Goal: Find specific page/section: Find specific page/section

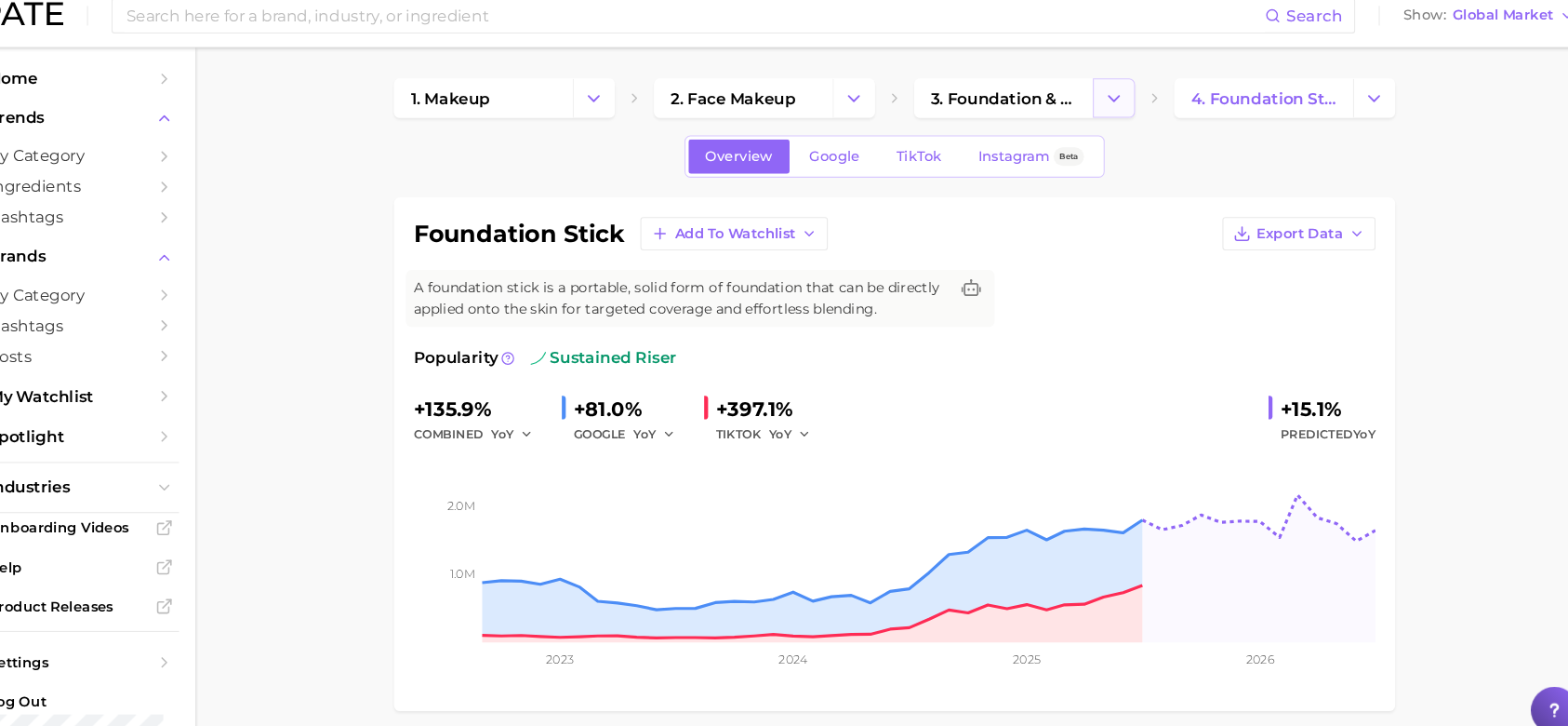
click at [1121, 111] on icon "Change Category" at bounding box center [1113, 108] width 19 height 19
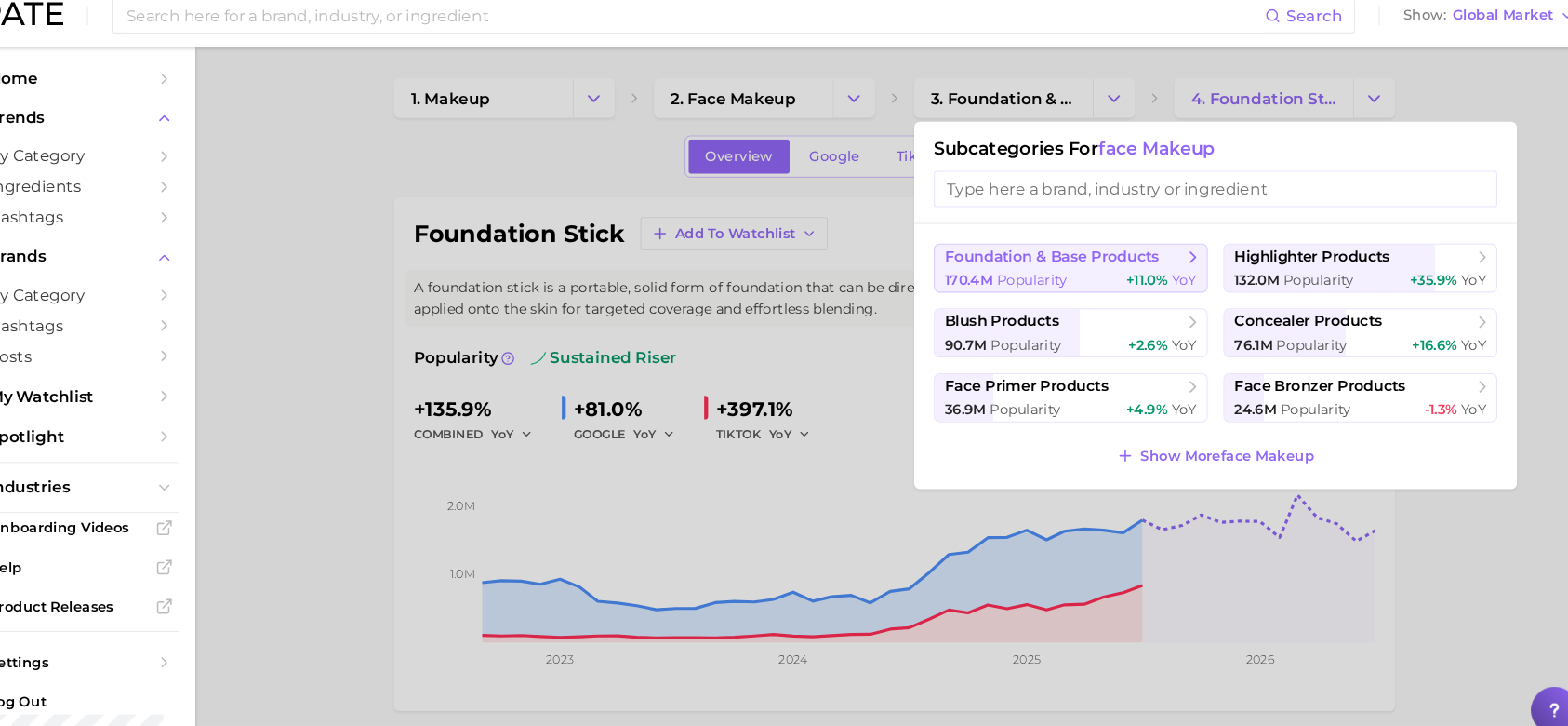
click at [1141, 260] on span "foundation & base products" at bounding box center [1054, 258] width 204 height 18
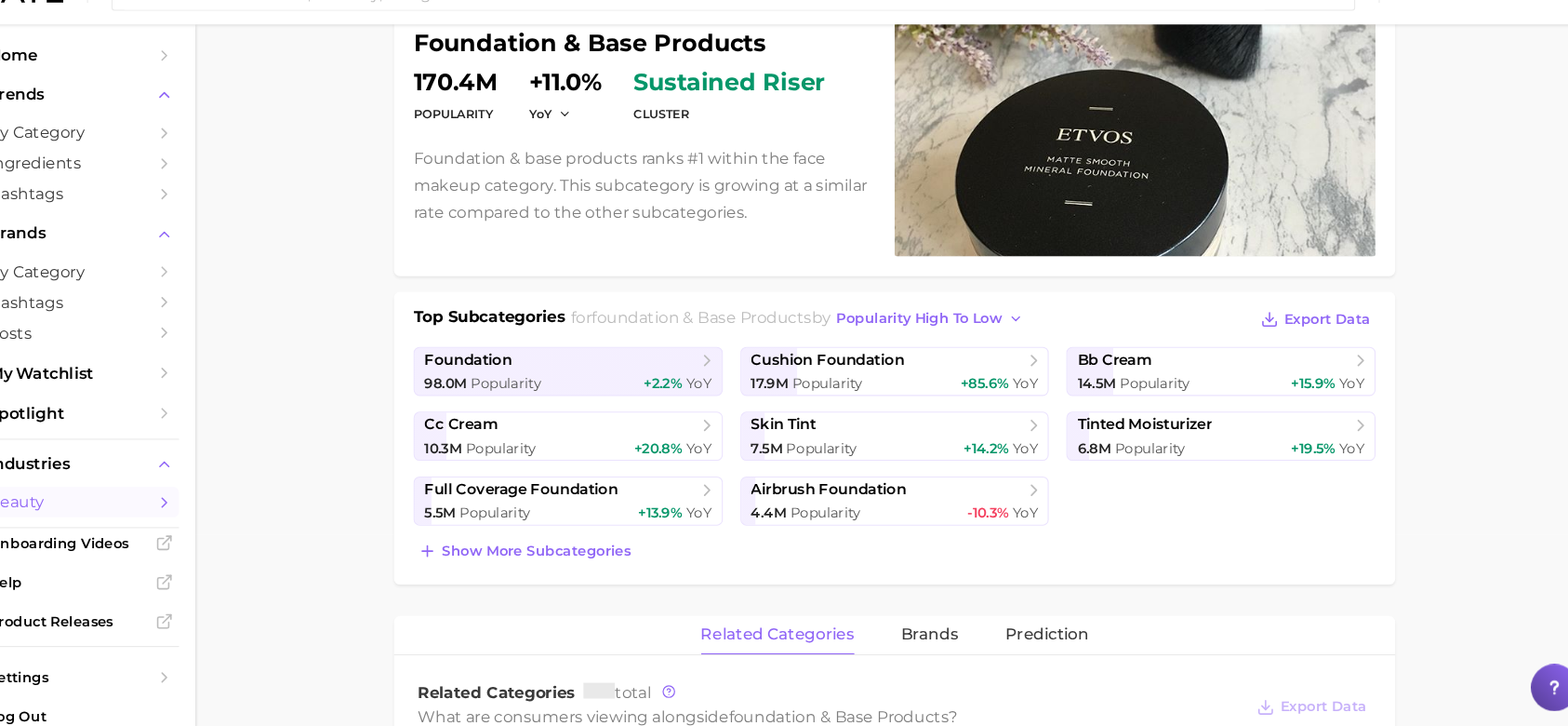
scroll to position [215, 0]
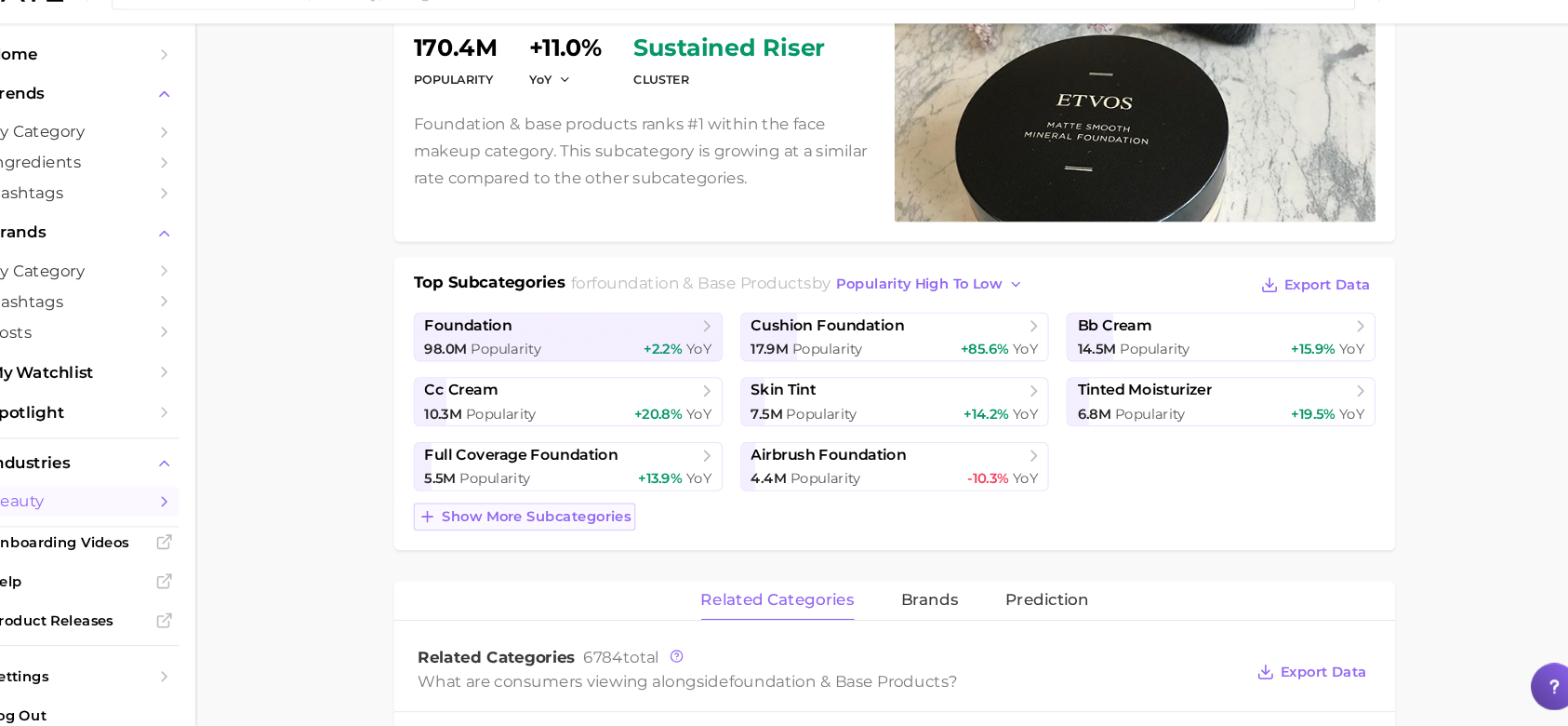
click at [612, 530] on span "Show more subcategories" at bounding box center [565, 527] width 178 height 16
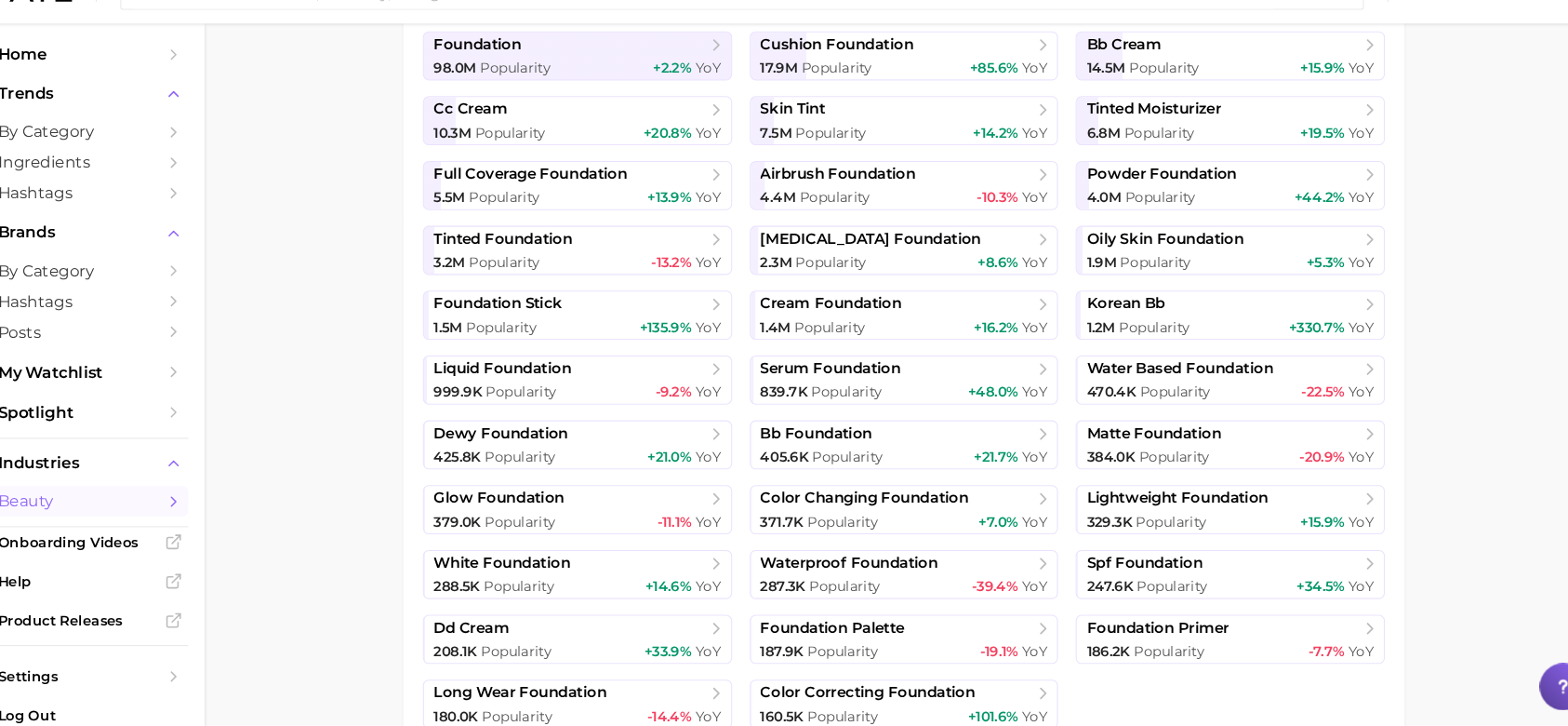
scroll to position [498, 0]
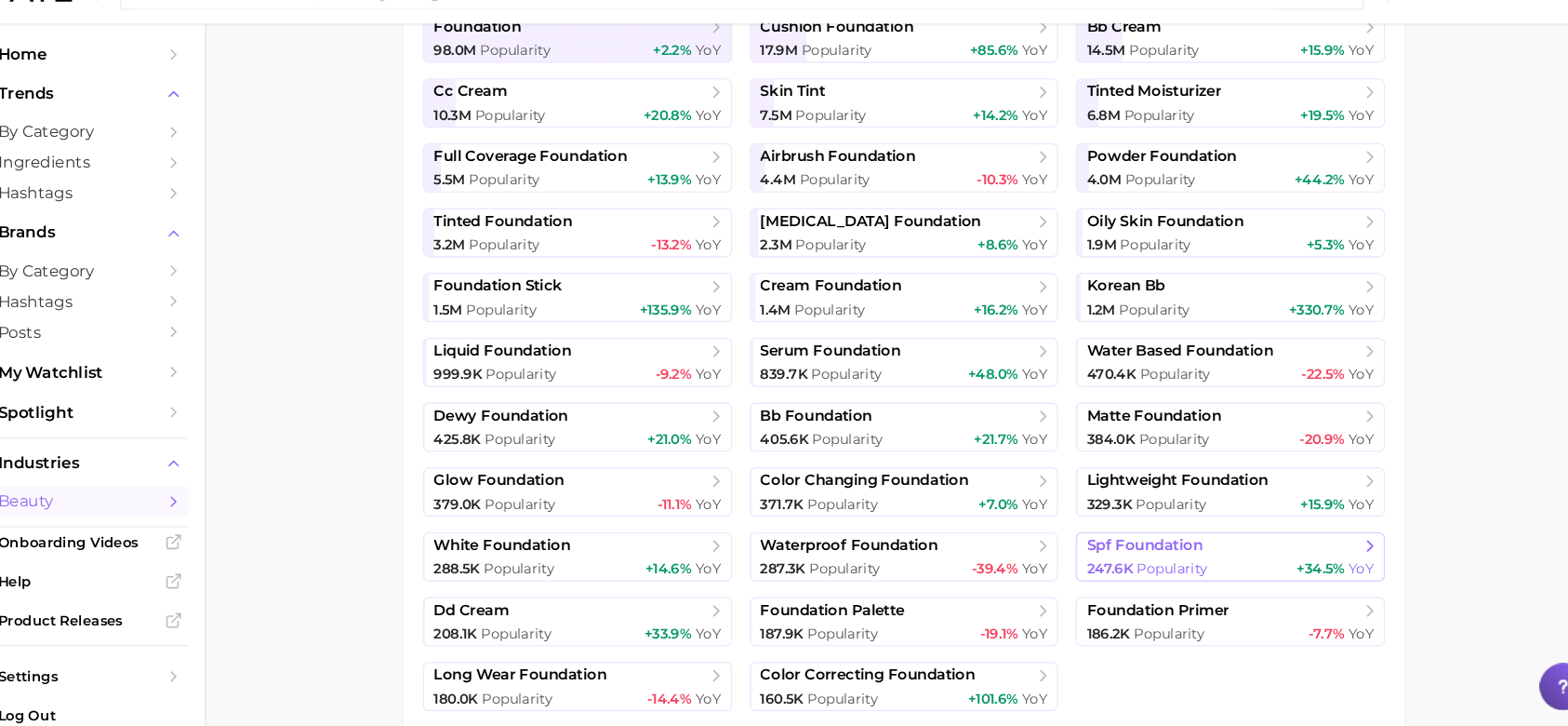
click at [1165, 561] on span "spf foundation" at bounding box center [1133, 554] width 110 height 18
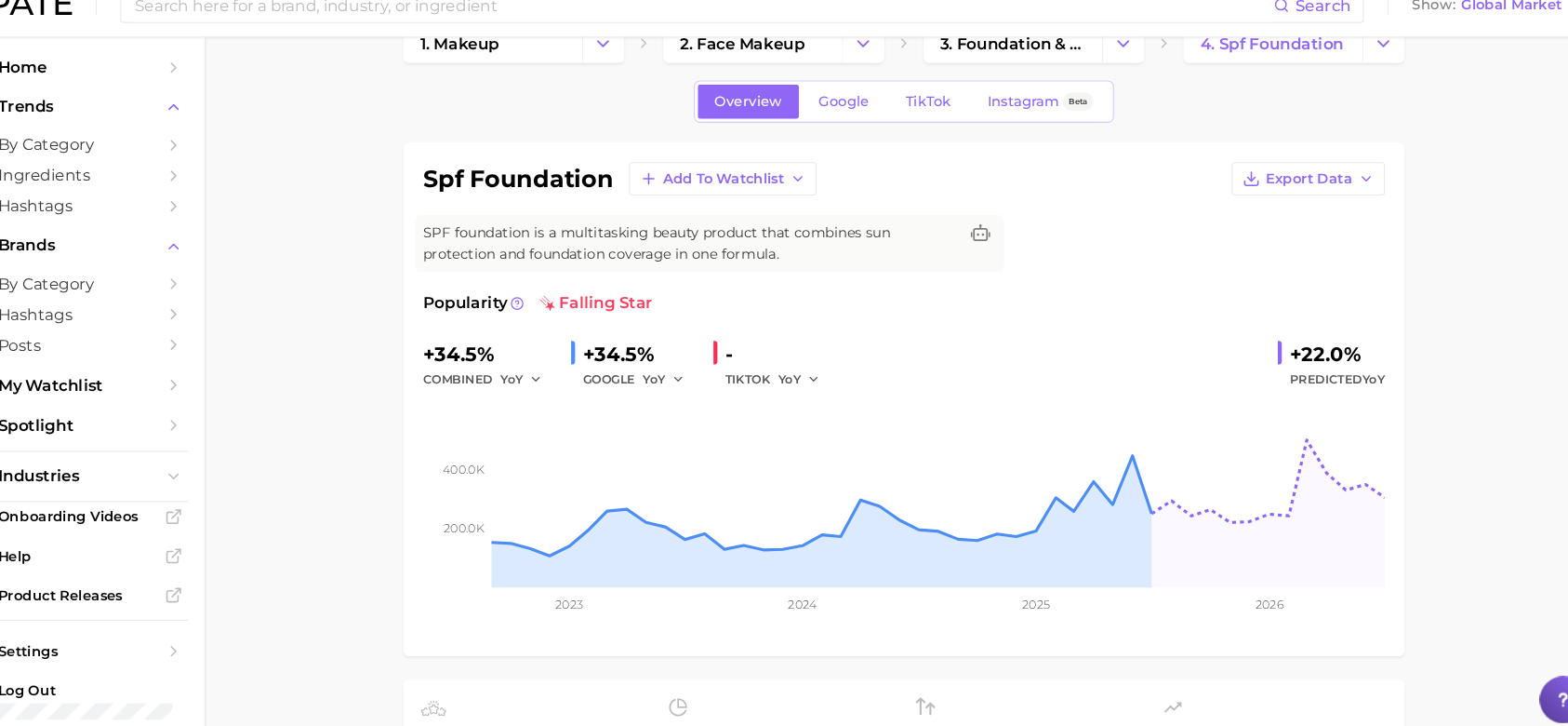
scroll to position [42, 0]
